Goal: Task Accomplishment & Management: Complete application form

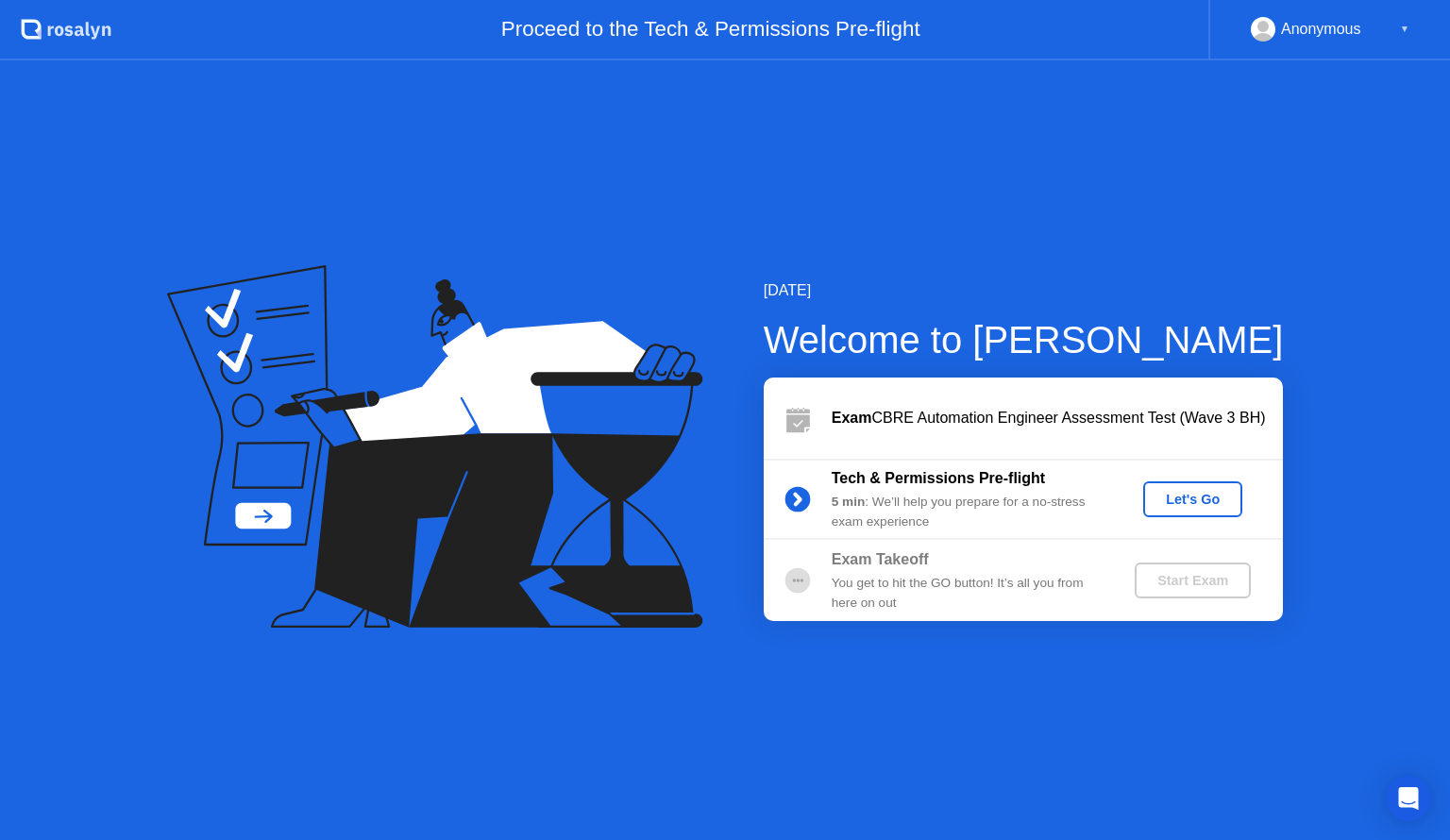
click at [1217, 497] on div "Let's Go" at bounding box center [1193, 499] width 84 height 15
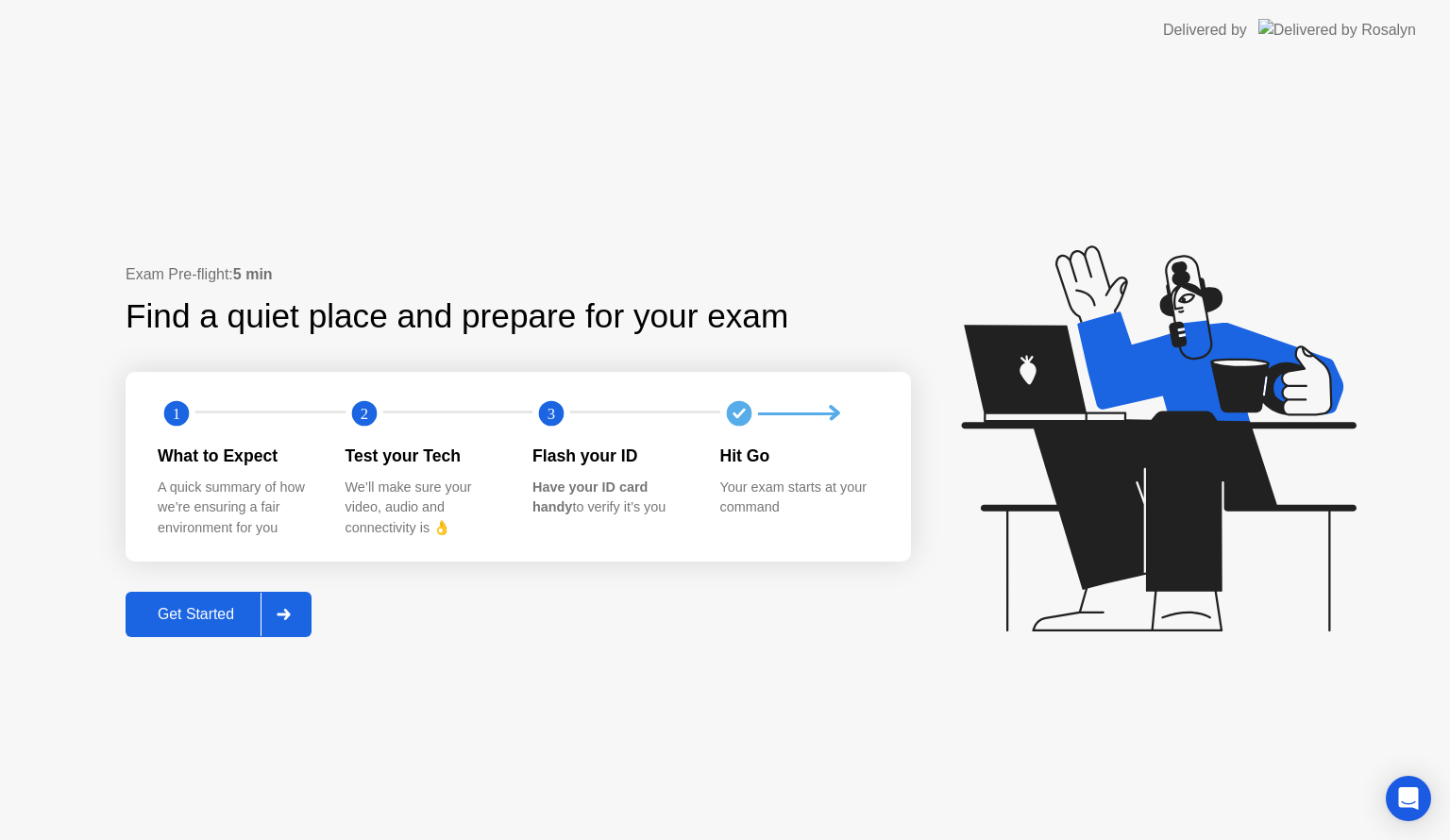
click at [226, 618] on div "Get Started" at bounding box center [196, 614] width 129 height 17
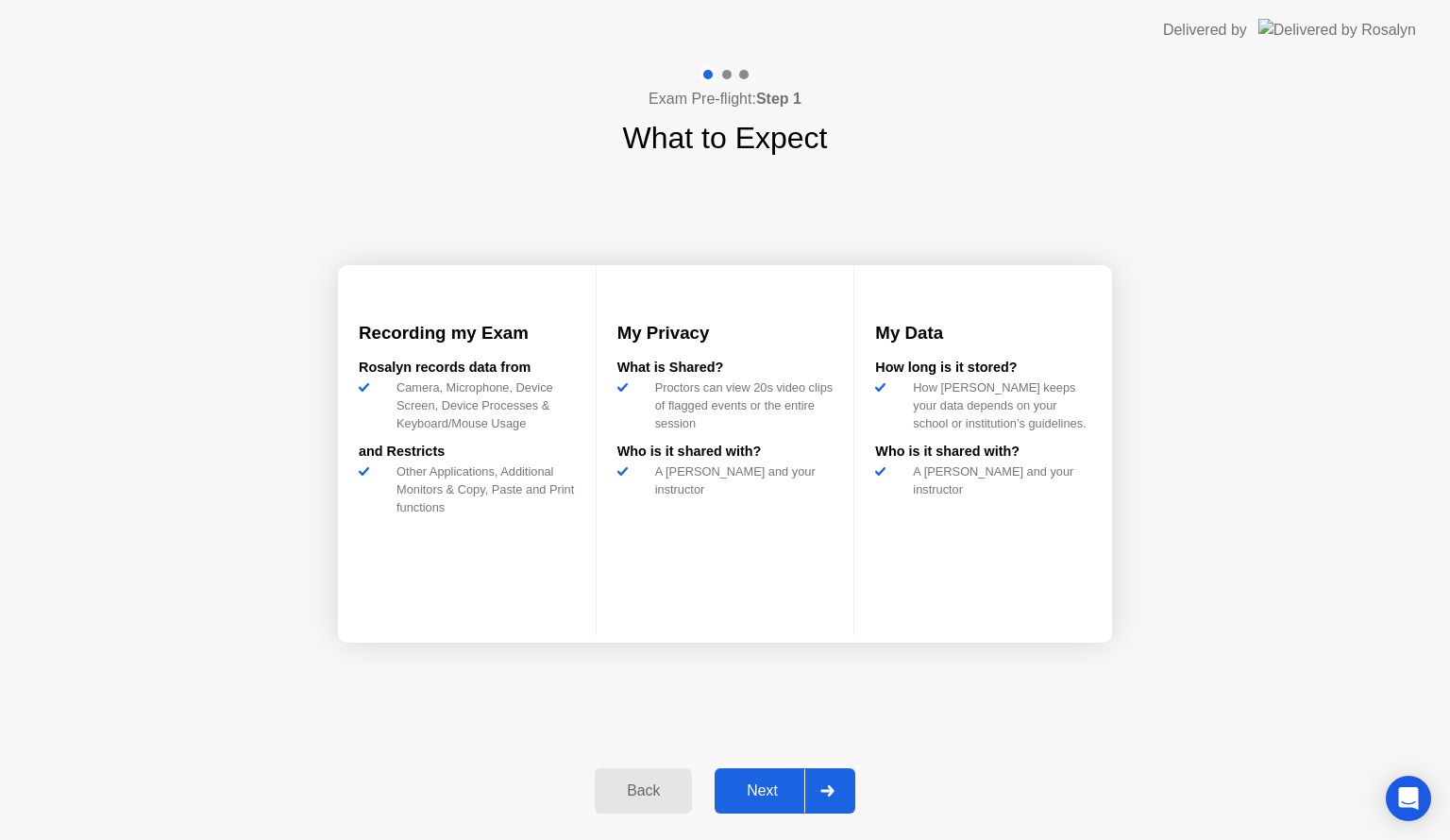
click at [759, 794] on div "Next" at bounding box center [763, 790] width 84 height 17
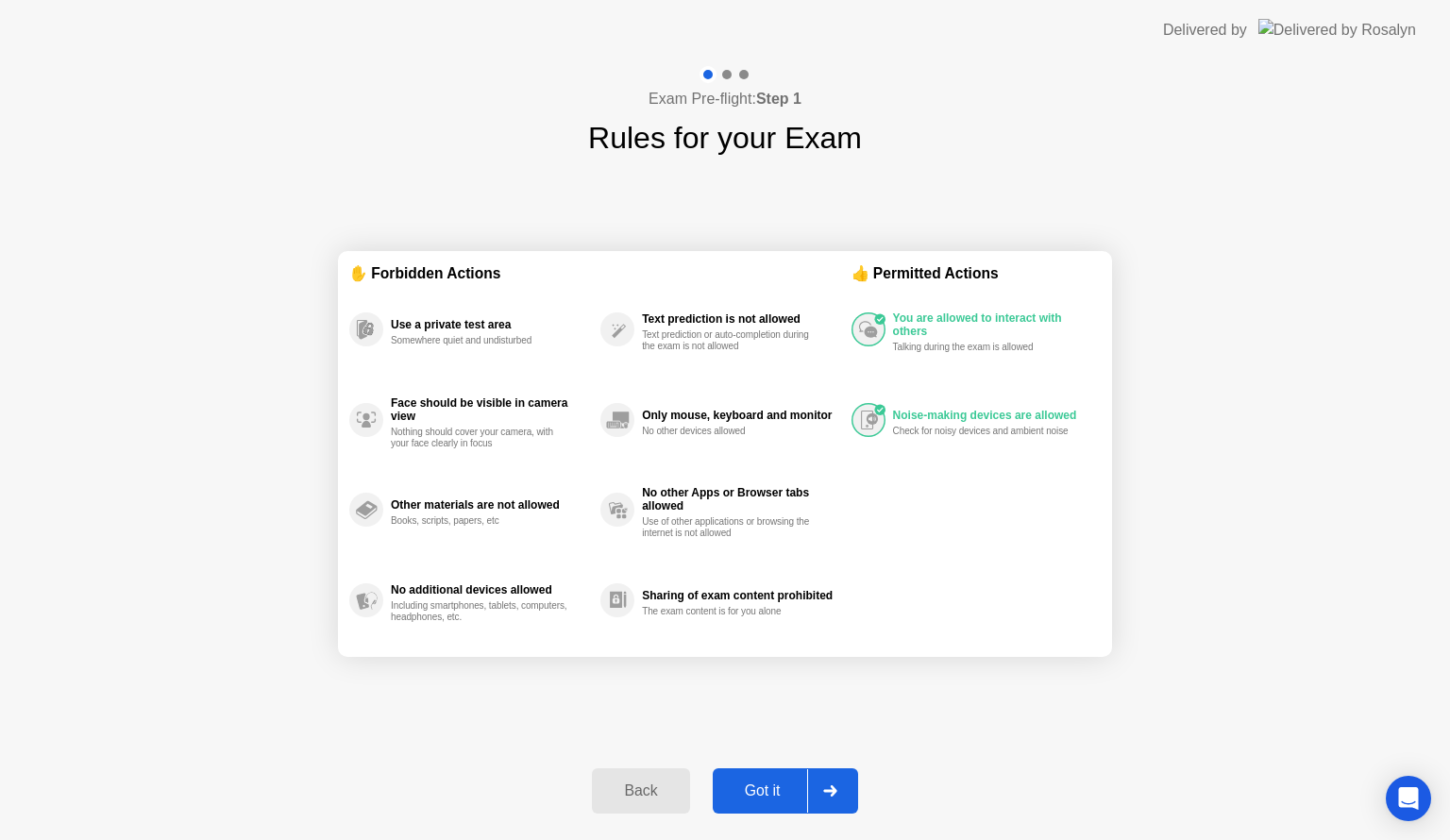
click at [763, 794] on div "Got it" at bounding box center [763, 790] width 89 height 17
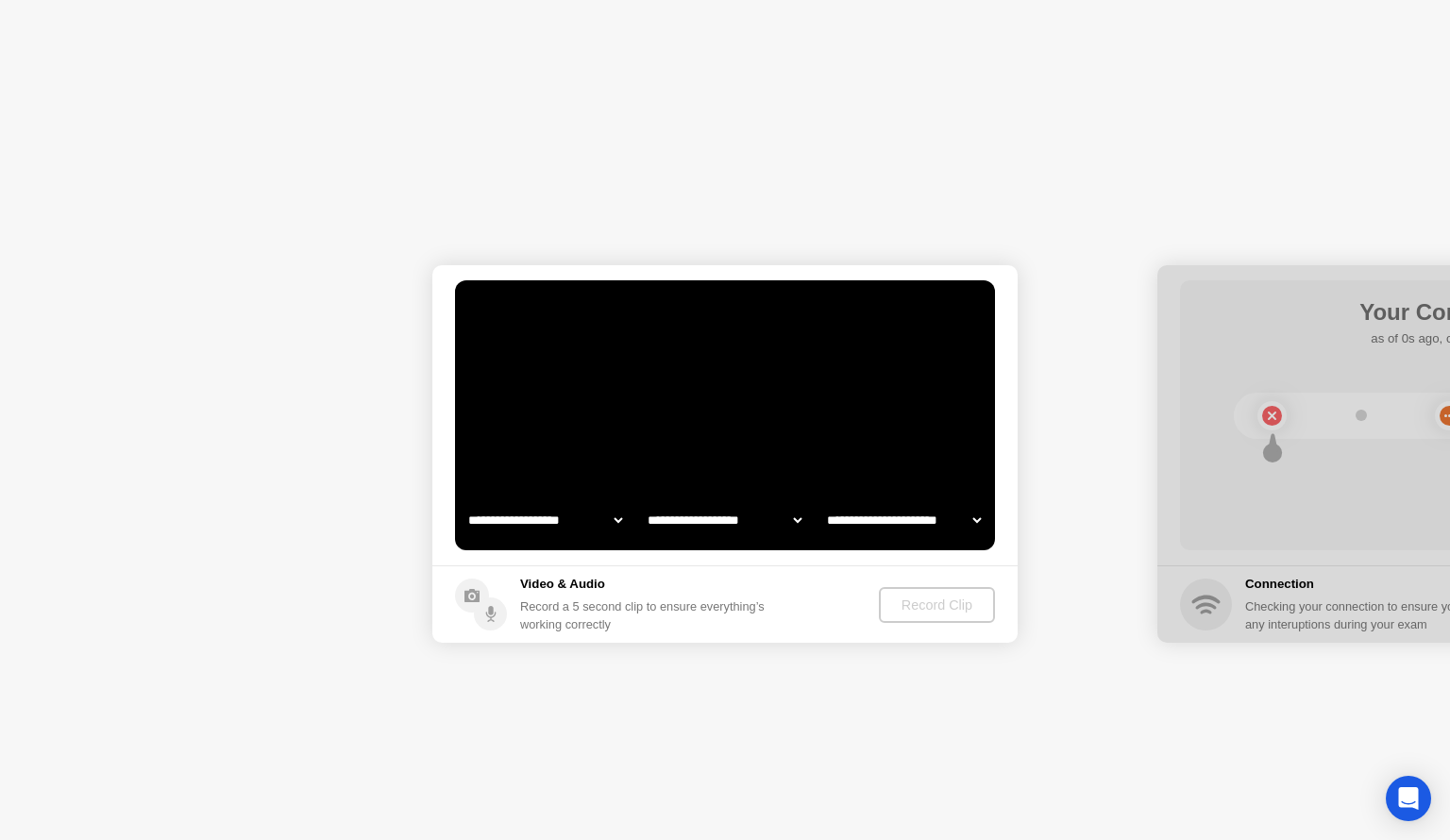
select select "**********"
select select "*******"
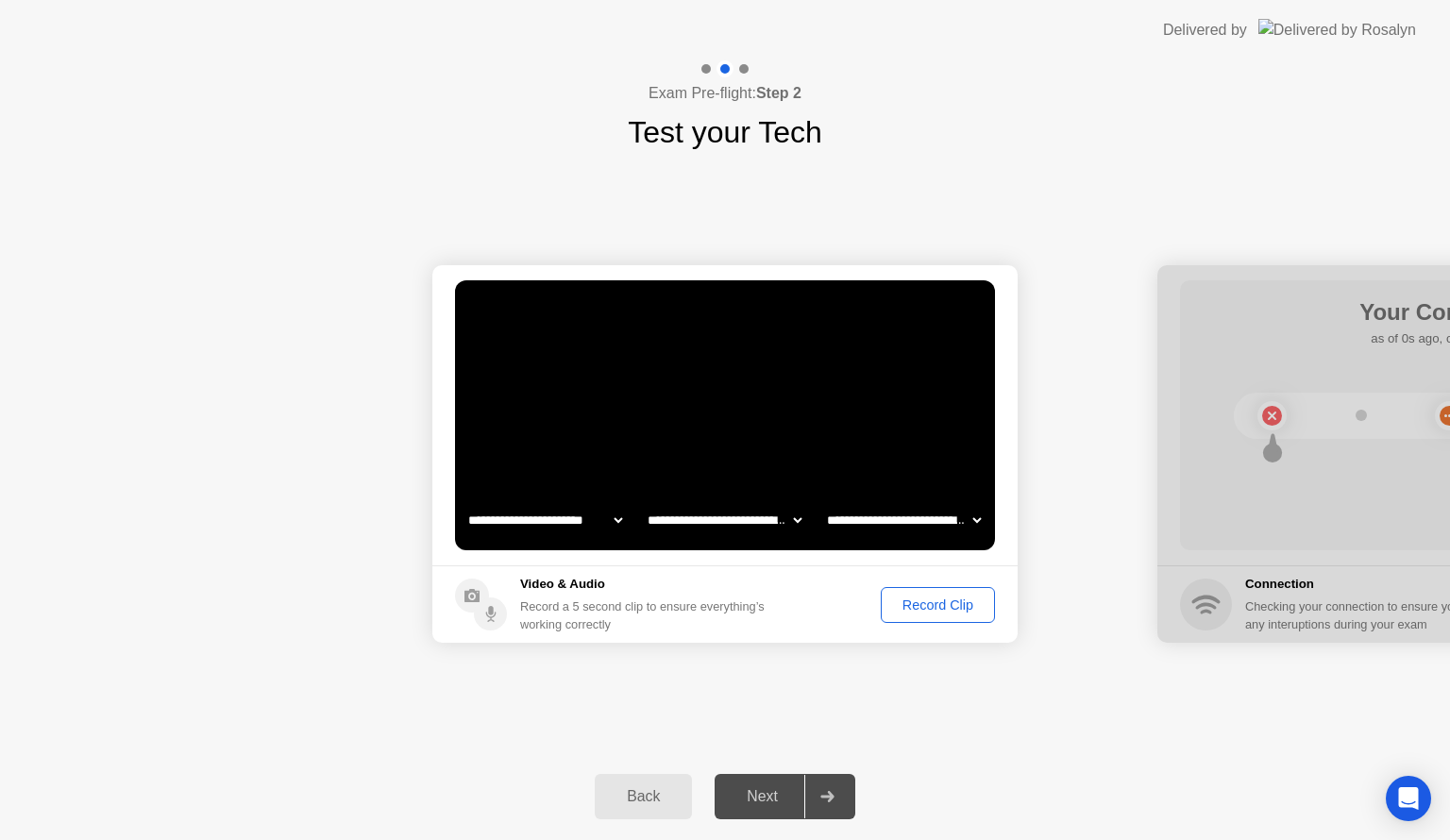
click at [980, 597] on div "Record Clip" at bounding box center [937, 604] width 101 height 15
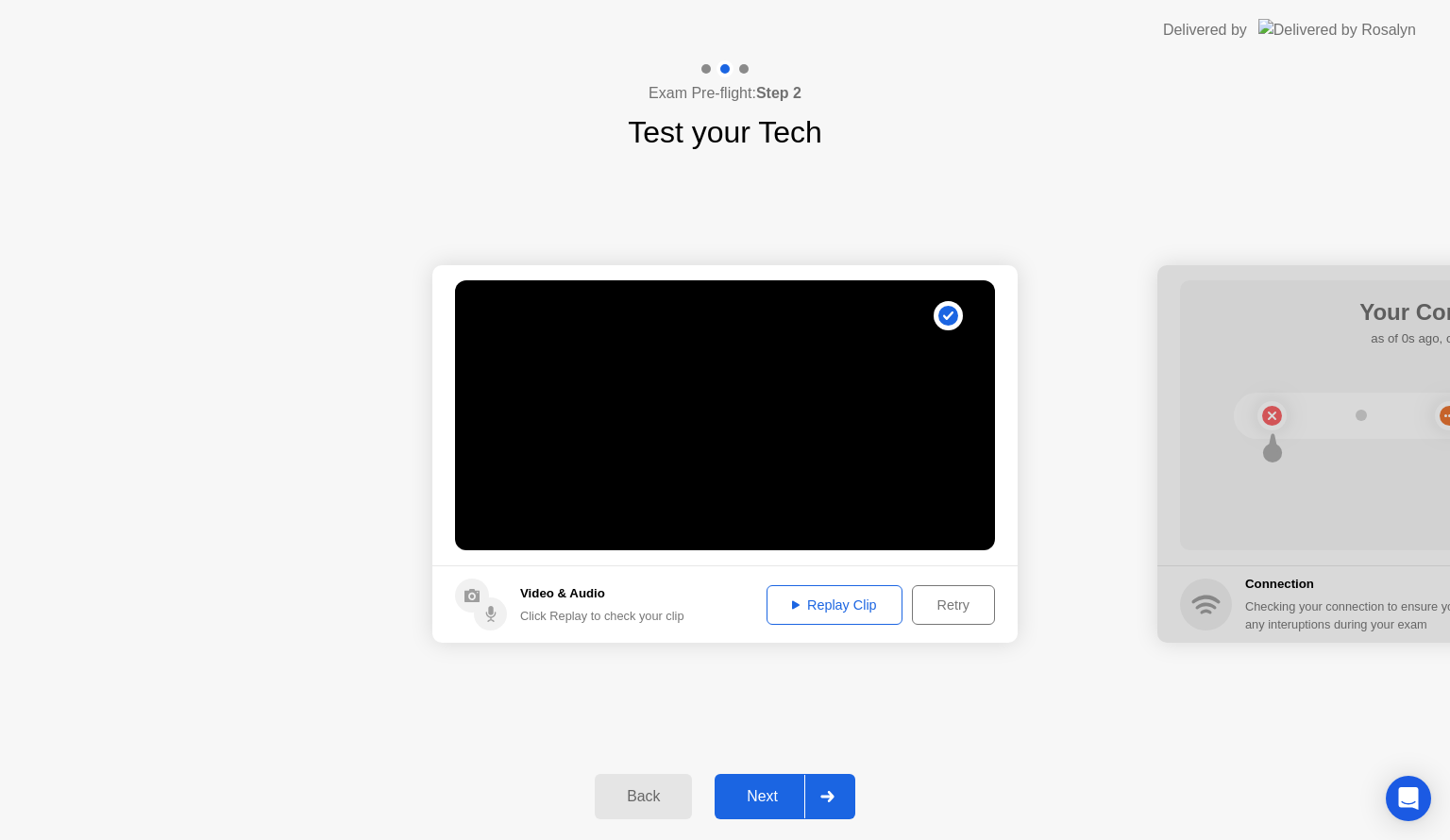
click at [831, 794] on icon at bounding box center [826, 797] width 13 height 12
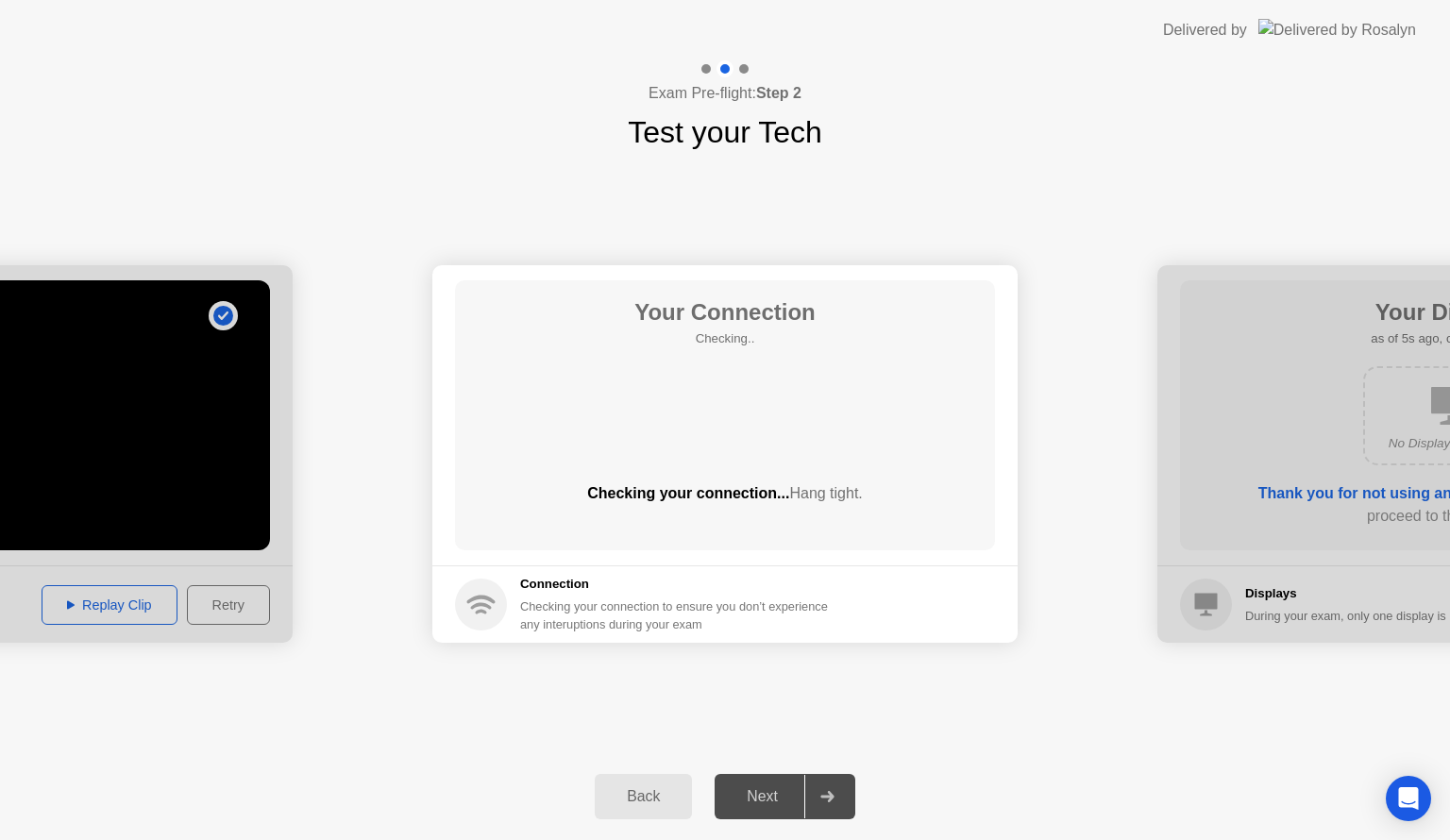
click at [760, 790] on div "Next" at bounding box center [763, 796] width 84 height 17
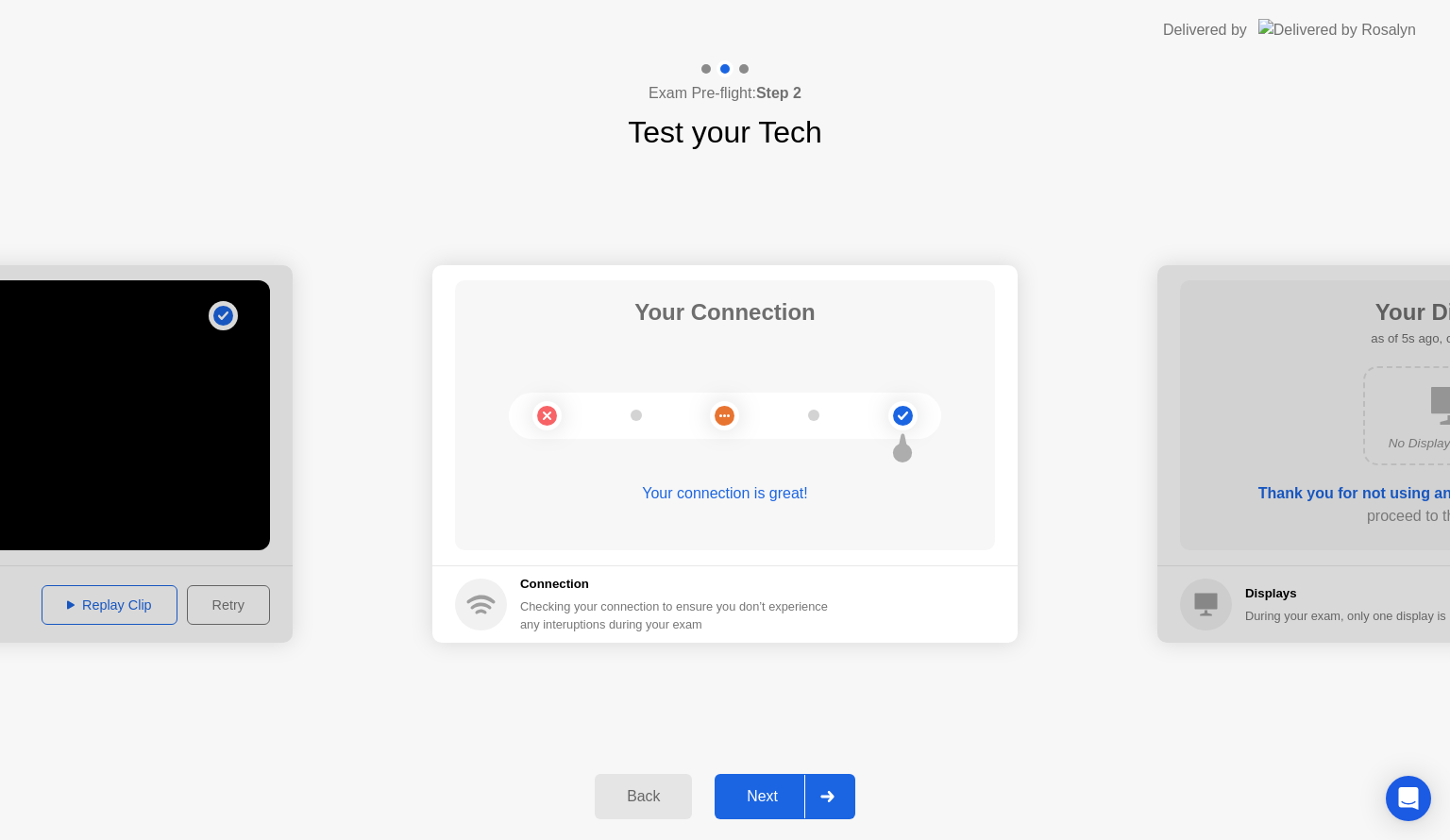
click at [762, 775] on button "Next" at bounding box center [784, 796] width 140 height 45
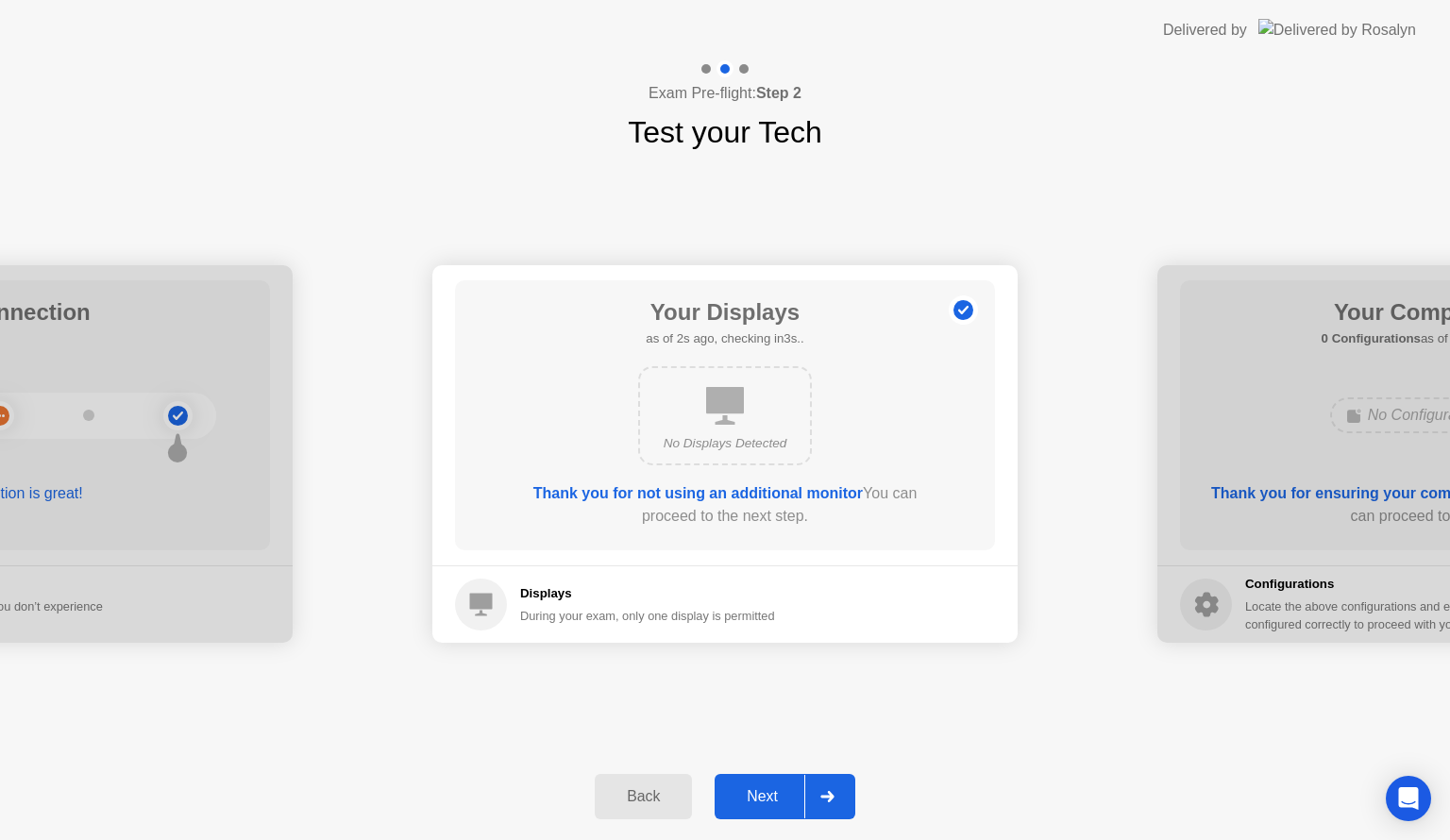
click at [762, 775] on button "Next" at bounding box center [784, 796] width 140 height 45
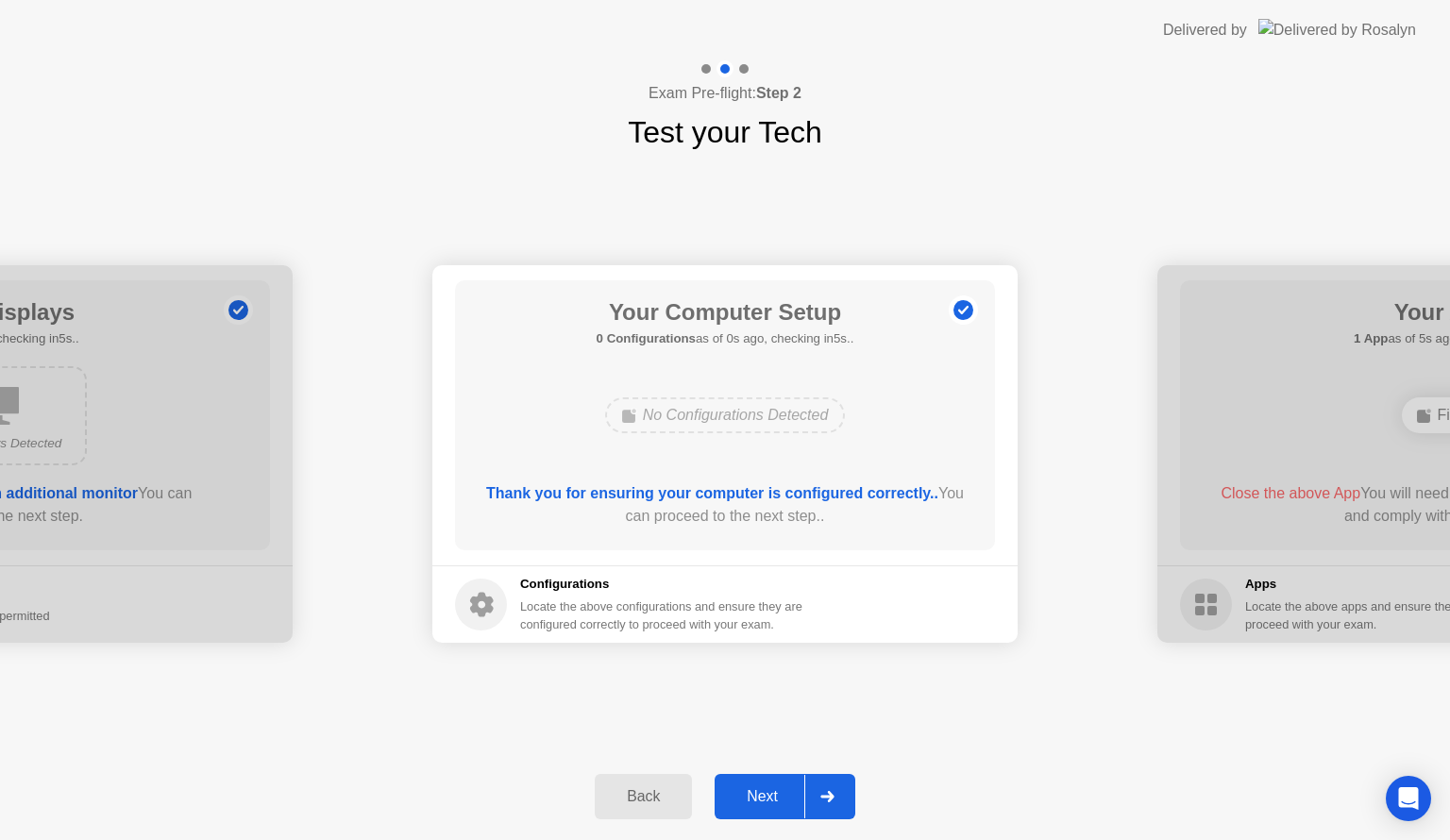
drag, startPoint x: 784, startPoint y: 771, endPoint x: 786, endPoint y: 785, distance: 14.1
click at [789, 785] on div "Back Next" at bounding box center [725, 796] width 1450 height 87
click at [767, 793] on div "Next" at bounding box center [763, 796] width 84 height 17
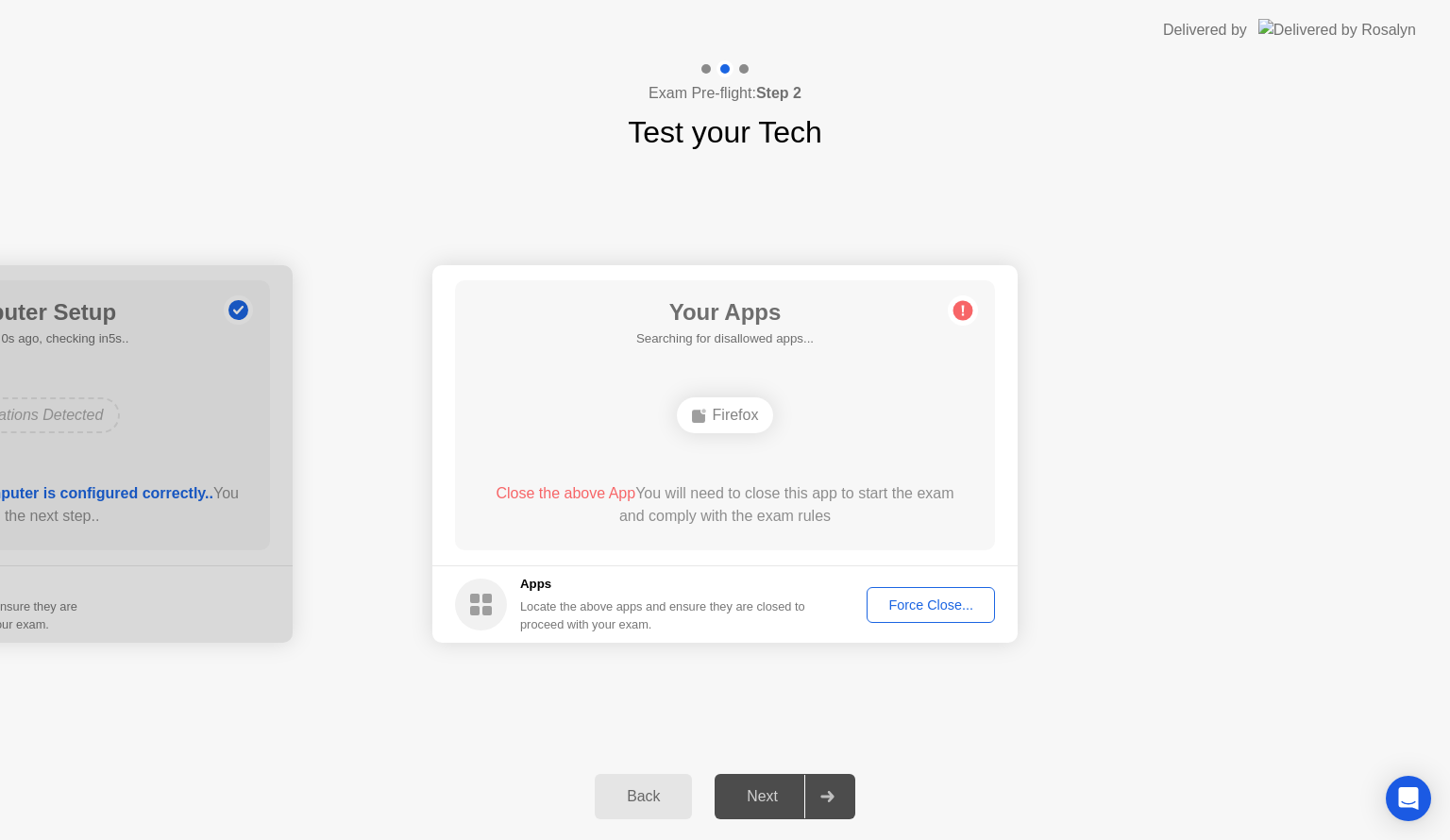
click at [906, 599] on div "Force Close..." at bounding box center [930, 604] width 115 height 15
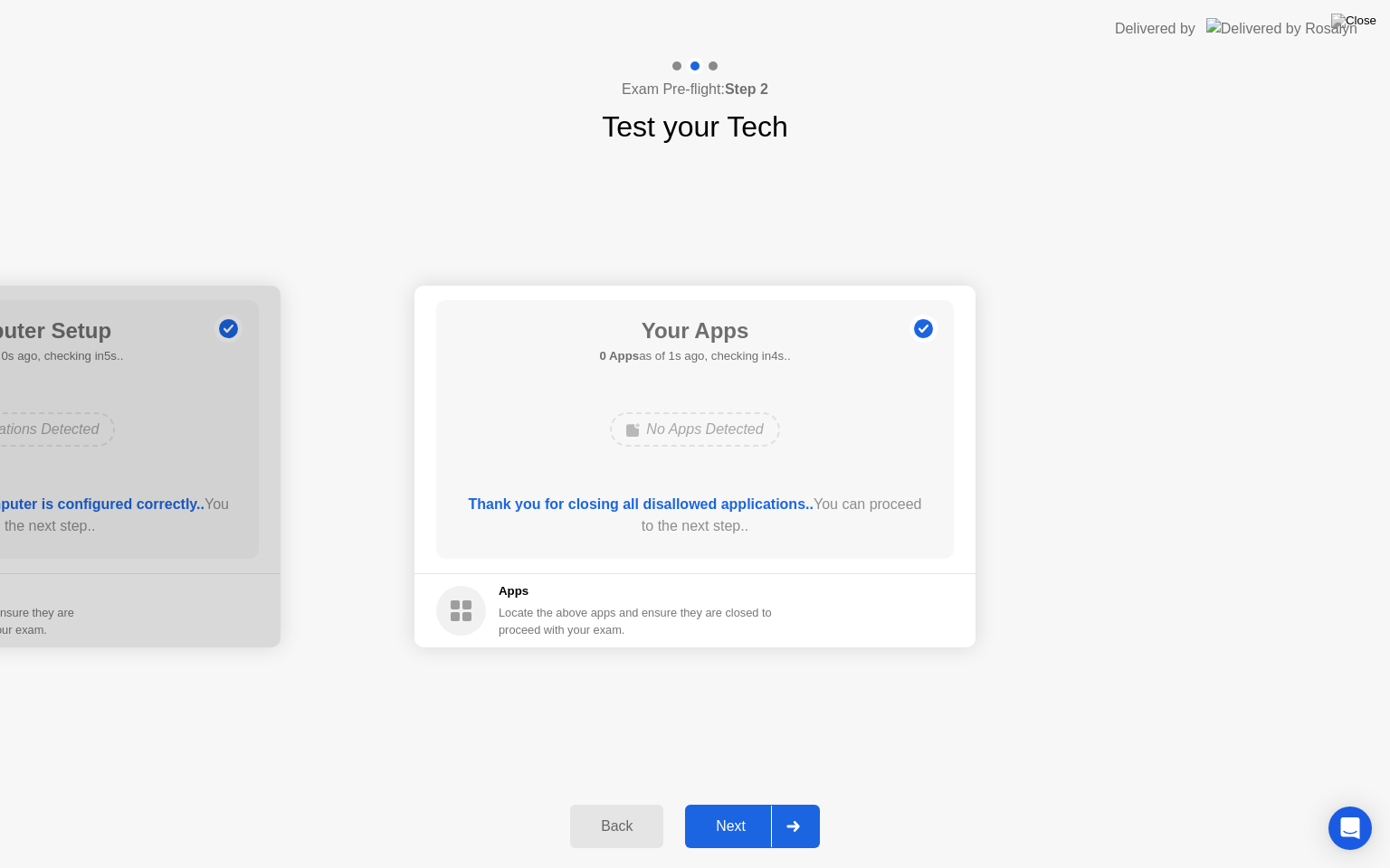
click at [727, 804] on div "Next" at bounding box center [731, 826] width 81 height 16
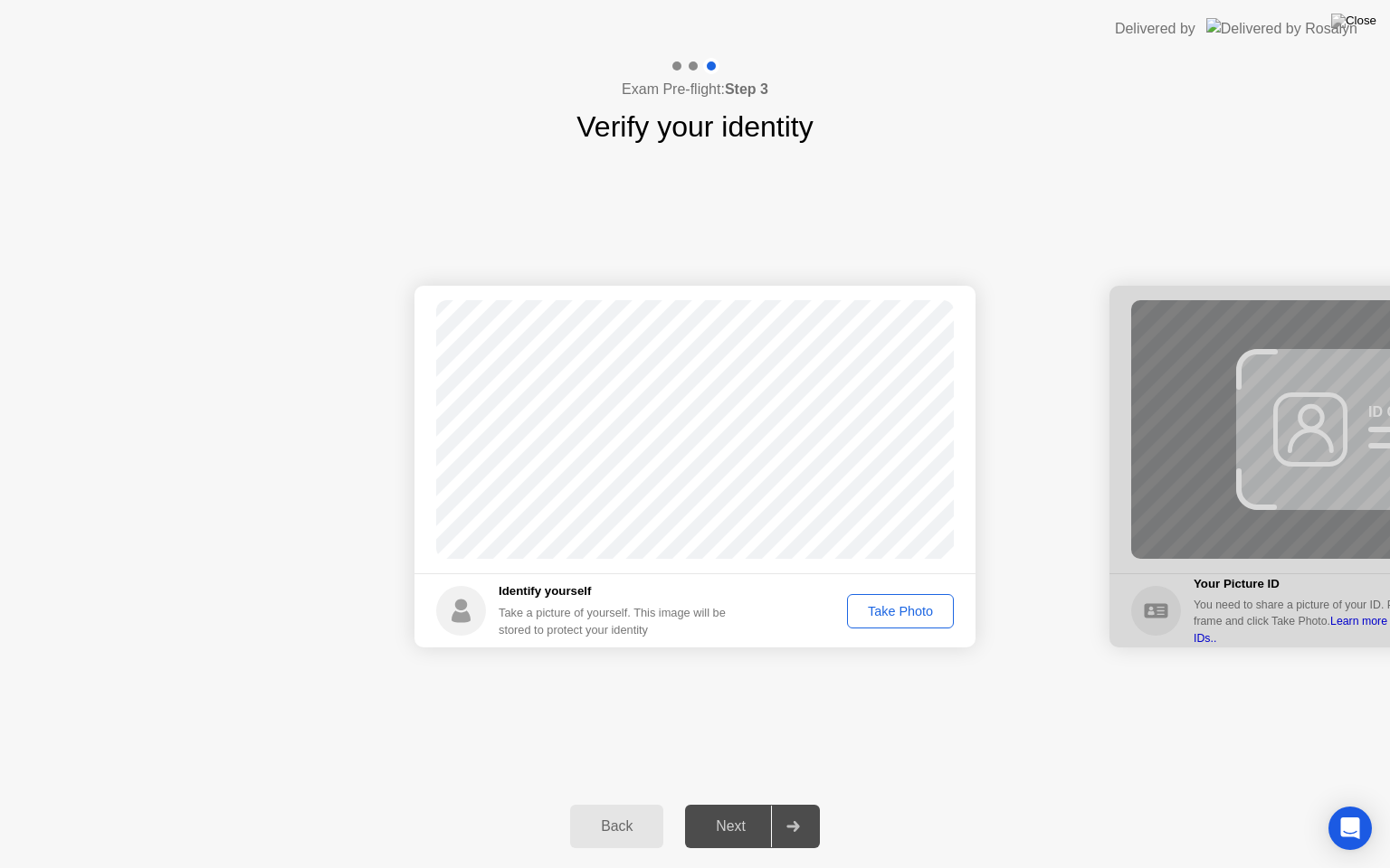
click at [905, 608] on div "Take Photo" at bounding box center [900, 611] width 94 height 14
drag, startPoint x: 713, startPoint y: 816, endPoint x: 728, endPoint y: 817, distance: 15.0
click at [717, 804] on div "Next" at bounding box center [731, 826] width 81 height 16
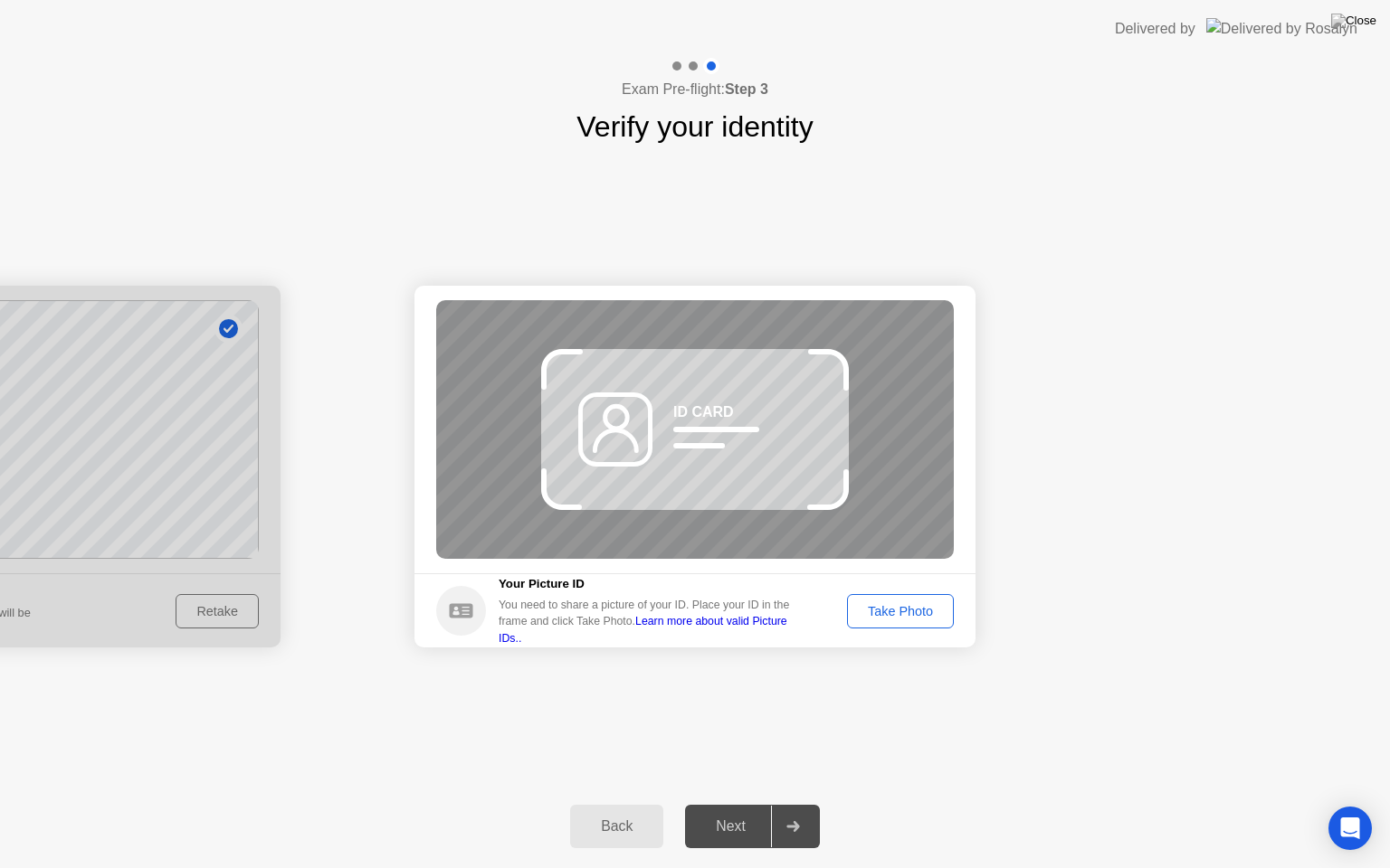
click at [882, 612] on div "Take Photo" at bounding box center [900, 611] width 94 height 14
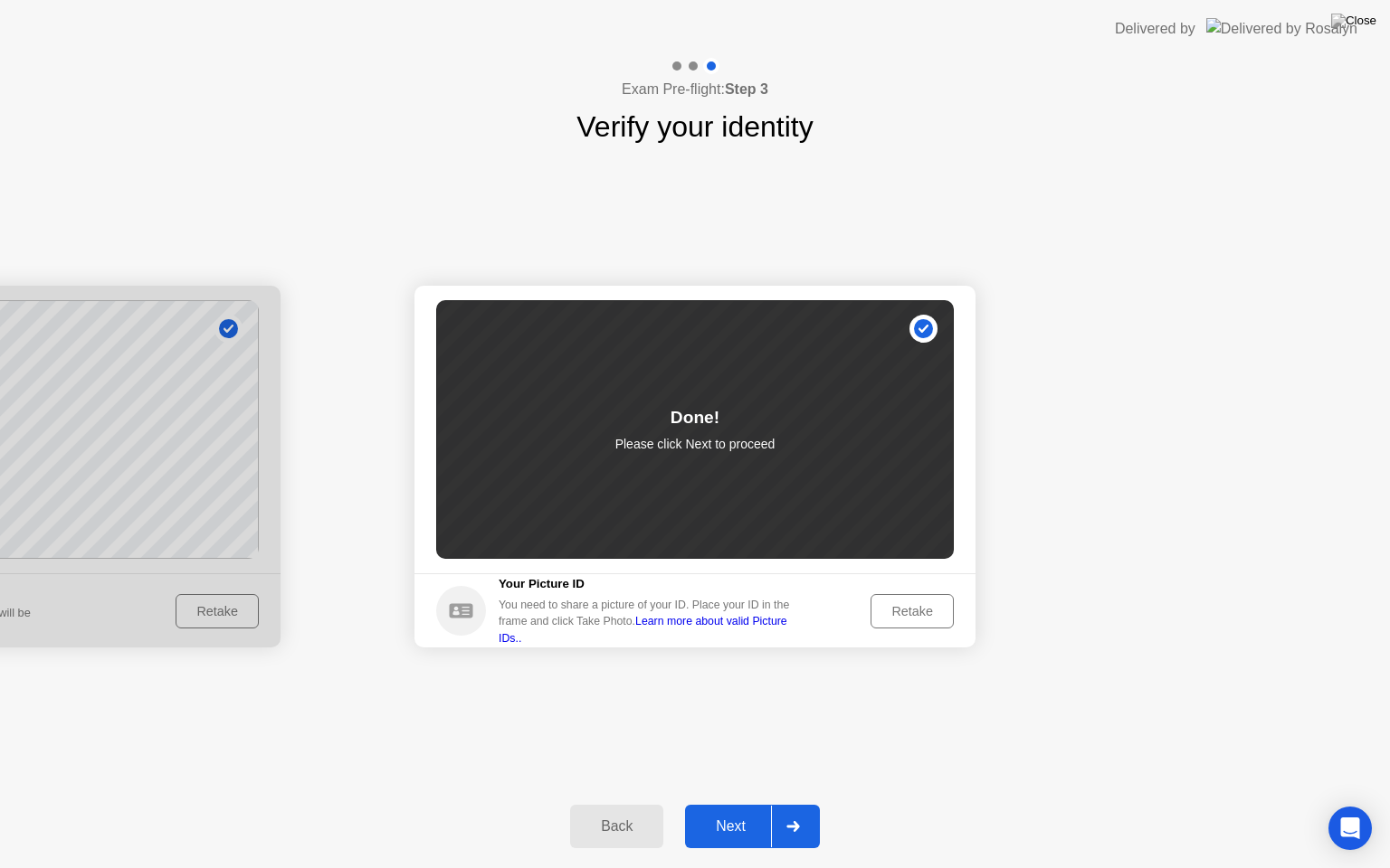
click at [710, 804] on div "Next" at bounding box center [731, 826] width 81 height 16
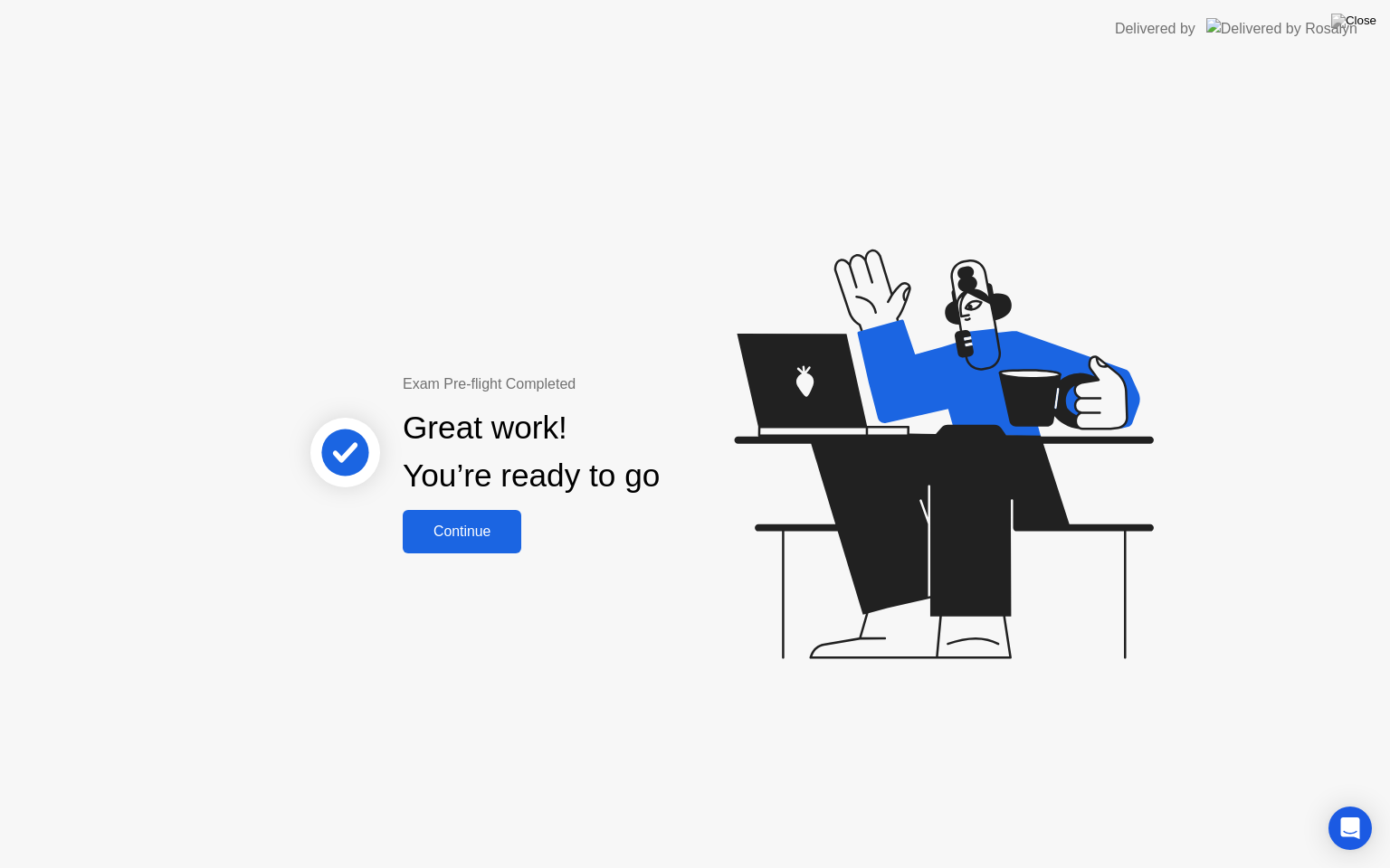
click at [469, 534] on div "Continue" at bounding box center [461, 531] width 108 height 16
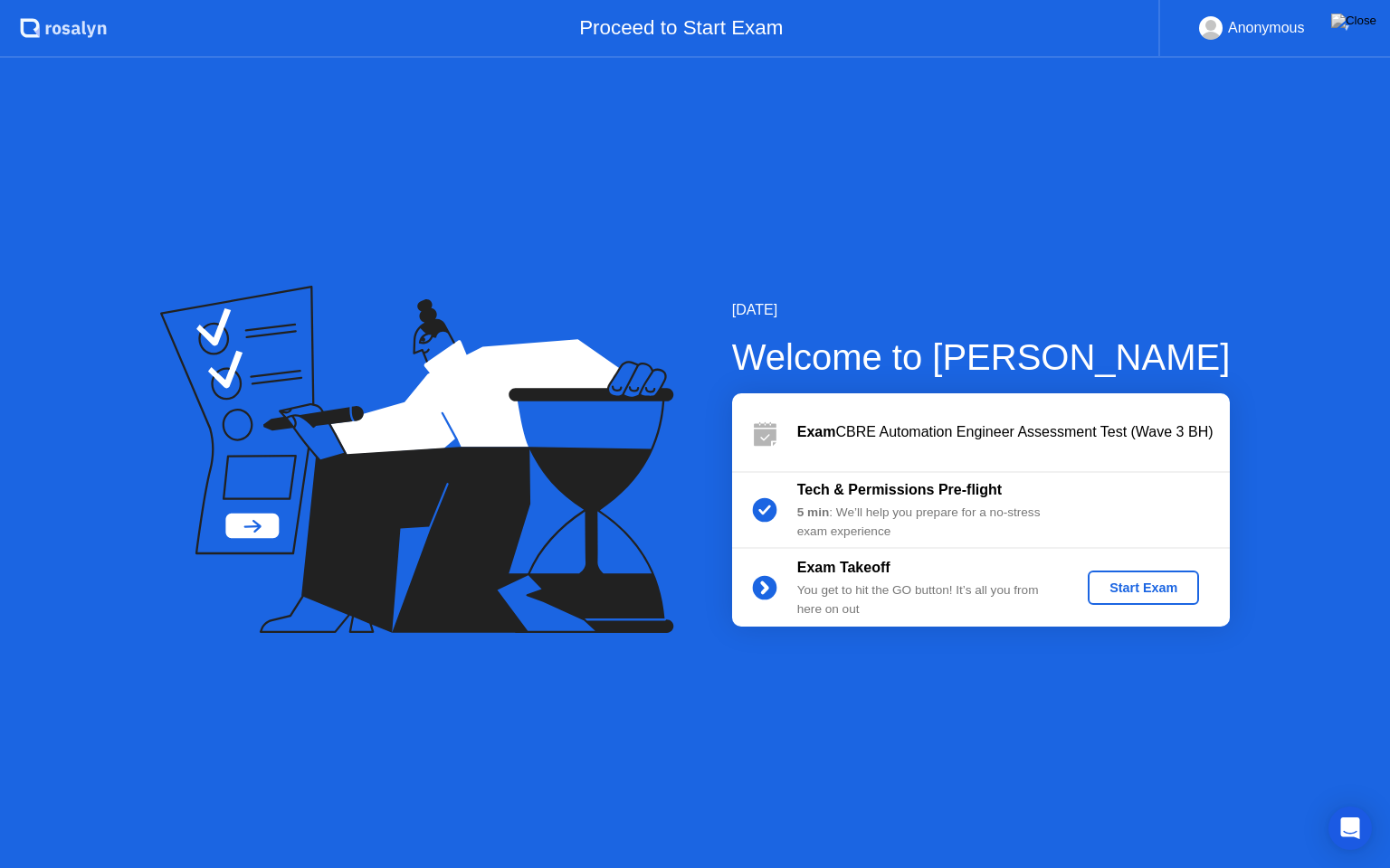
click at [1157, 596] on div "Start Exam" at bounding box center [1143, 587] width 97 height 14
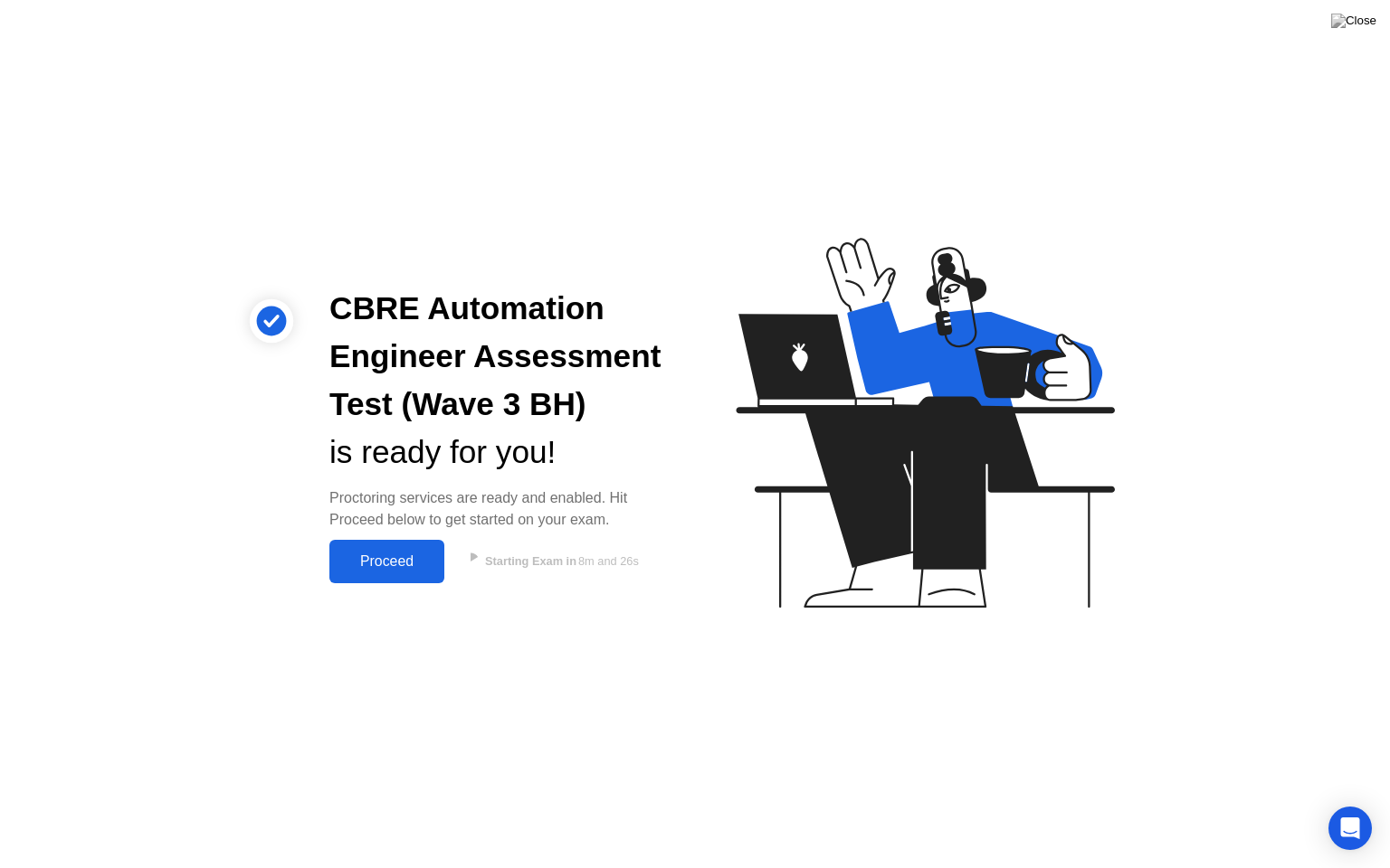
click at [373, 568] on div "Proceed" at bounding box center [386, 561] width 104 height 16
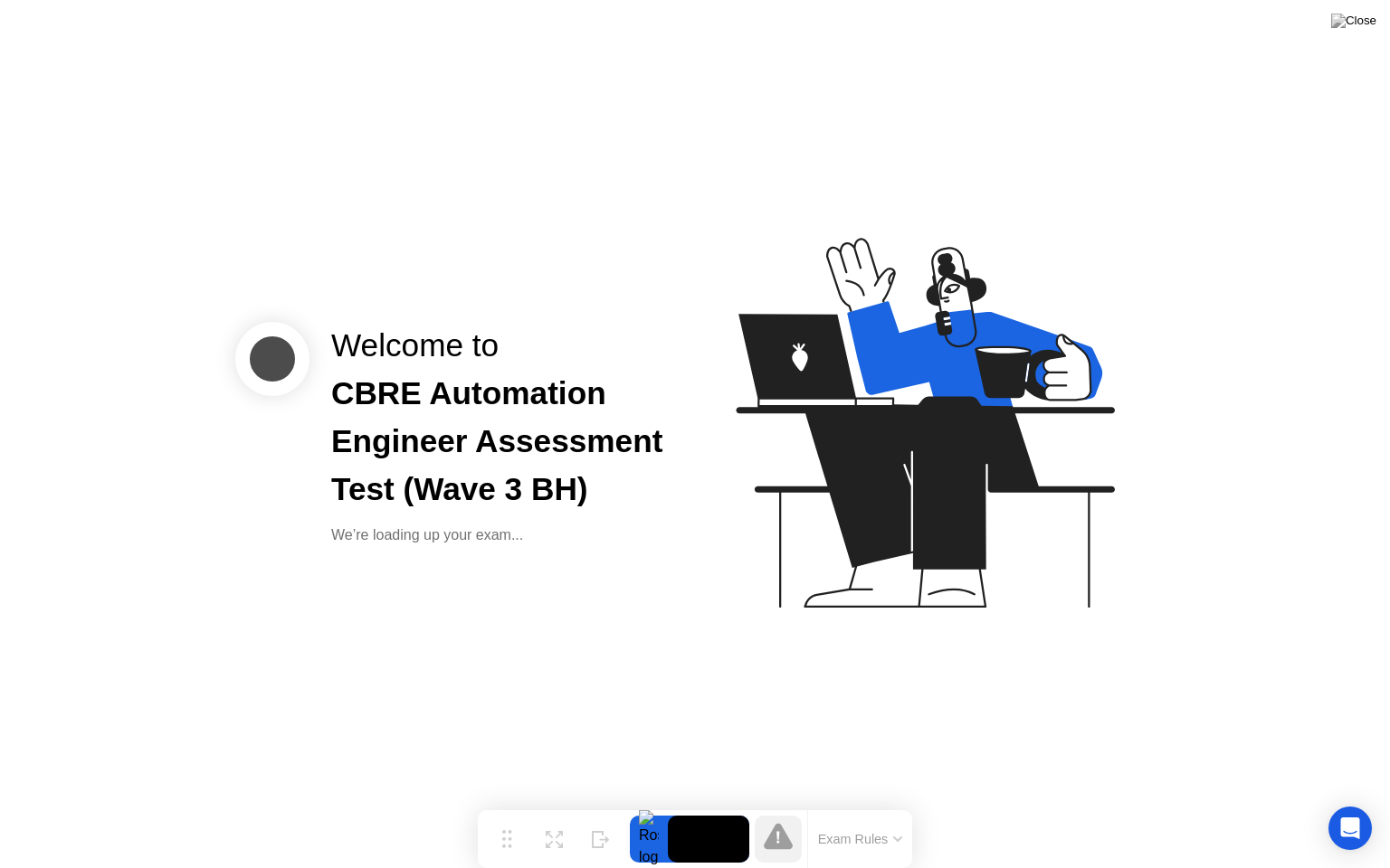
click at [894, 804] on button "Exam Rules" at bounding box center [861, 839] width 96 height 16
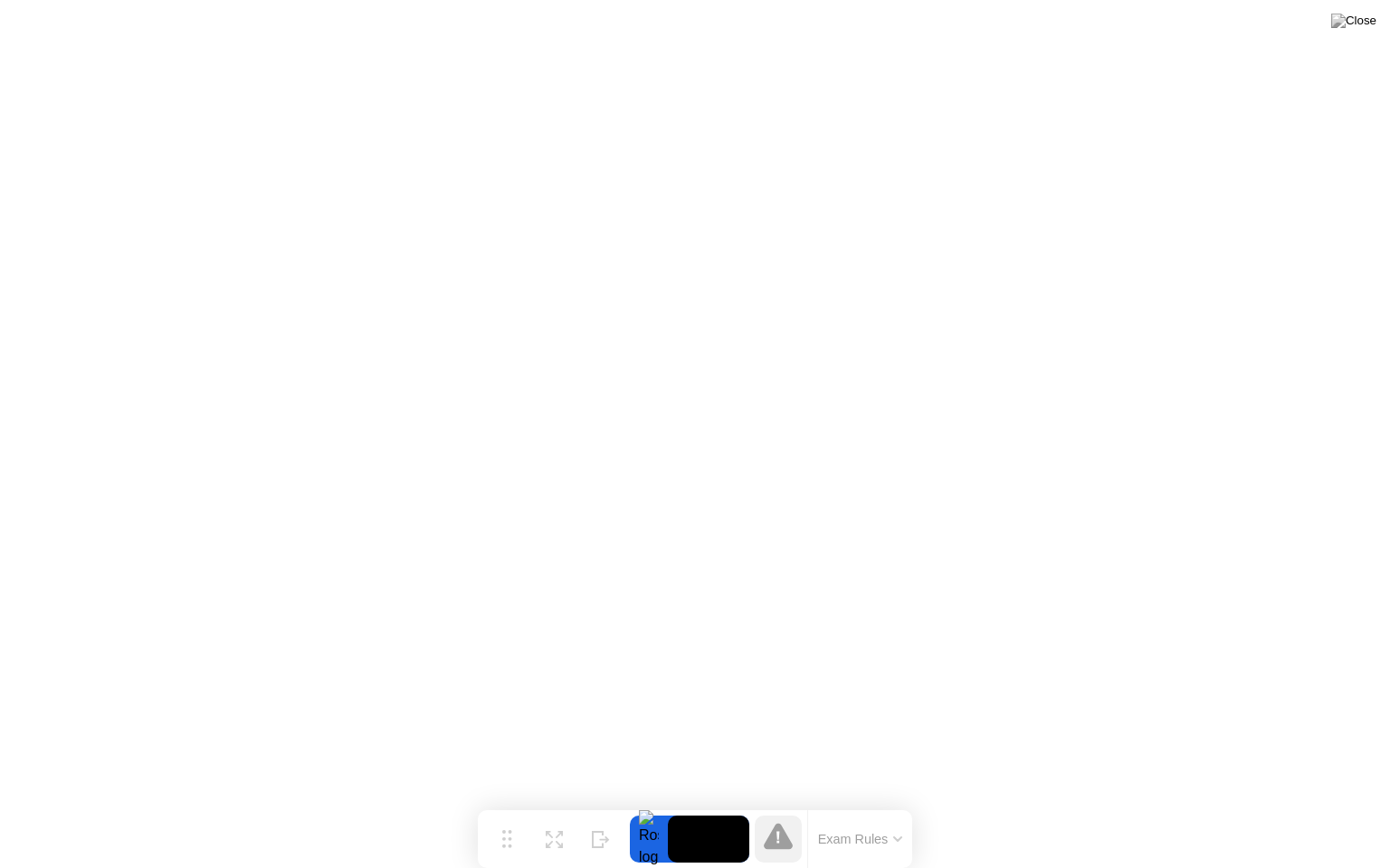
click at [783, 804] on icon at bounding box center [778, 836] width 29 height 26
click at [1369, 23] on img at bounding box center [1353, 20] width 45 height 14
